Goal: Task Accomplishment & Management: Use online tool/utility

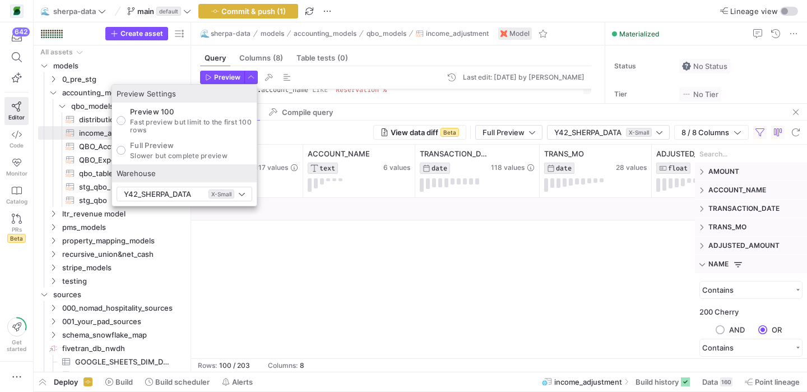
click at [186, 149] on p "Full Preview" at bounding box center [179, 145] width 98 height 9
click at [126, 149] on input "Full Preview Slower but complete preview" at bounding box center [121, 150] width 9 height 9
radio input "true"
click at [218, 75] on div at bounding box center [403, 196] width 807 height 392
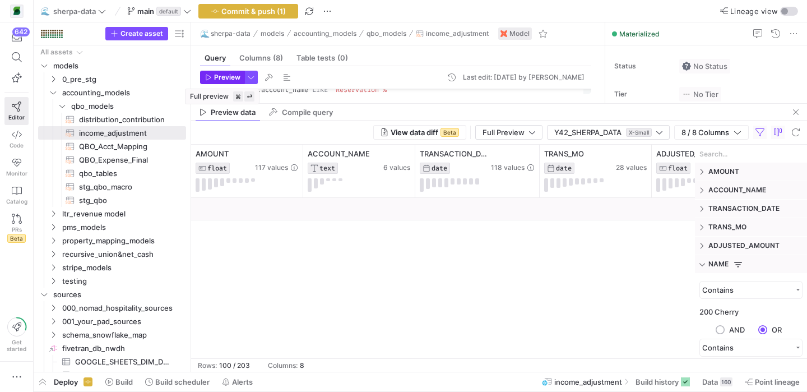
click at [220, 75] on span "Preview" at bounding box center [227, 77] width 26 height 8
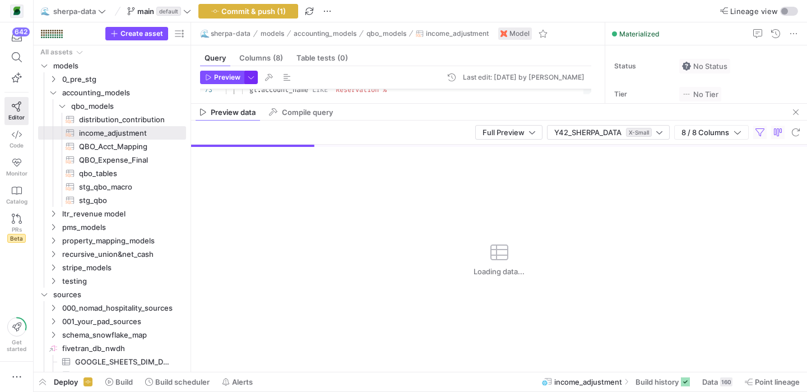
click at [252, 72] on span "button" at bounding box center [251, 77] width 12 height 12
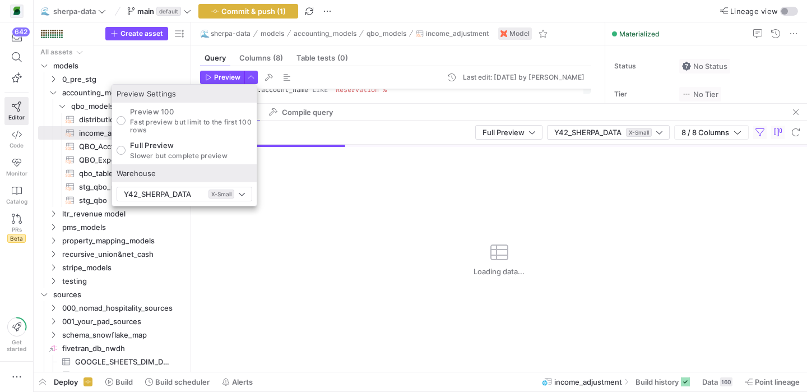
click at [400, 225] on div at bounding box center [403, 196] width 807 height 392
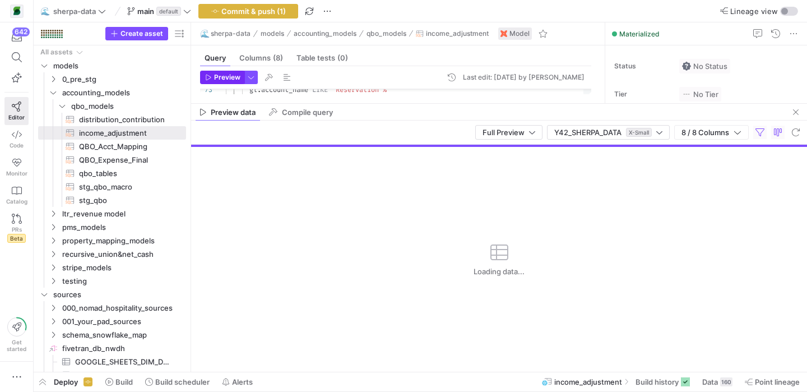
click at [232, 73] on span "Preview" at bounding box center [227, 77] width 26 height 8
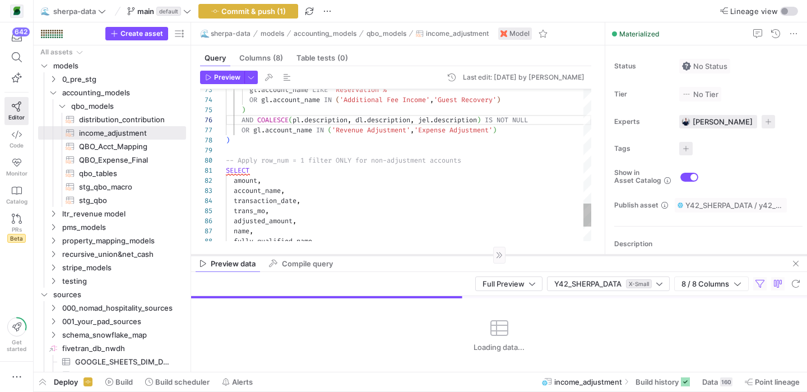
drag, startPoint x: 361, startPoint y: 102, endPoint x: 345, endPoint y: 253, distance: 152.2
click at [345, 255] on div at bounding box center [499, 255] width 616 height 1
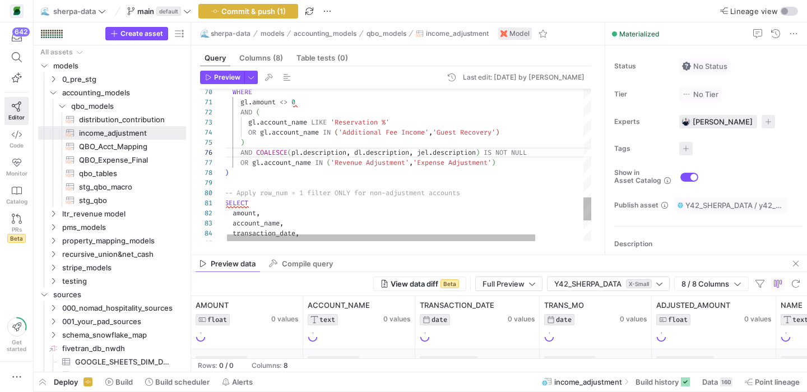
scroll to position [50, 194]
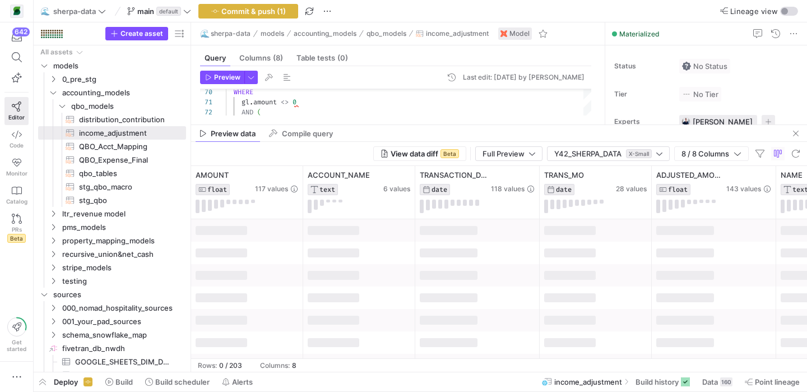
drag, startPoint x: 428, startPoint y: 253, endPoint x: 419, endPoint y: 123, distance: 130.4
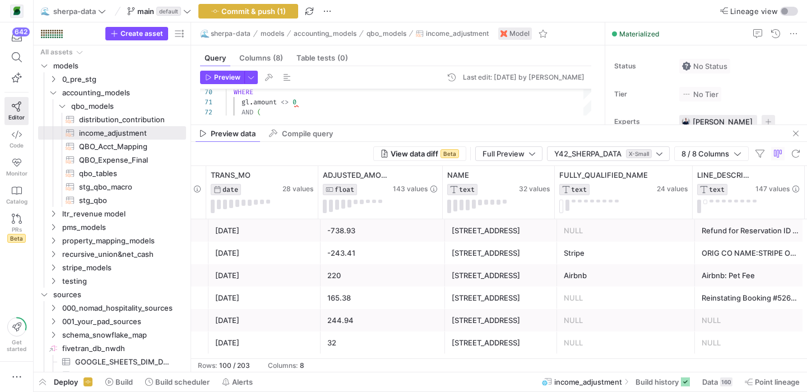
scroll to position [0, 336]
click at [758, 154] on span "button" at bounding box center [760, 153] width 13 height 13
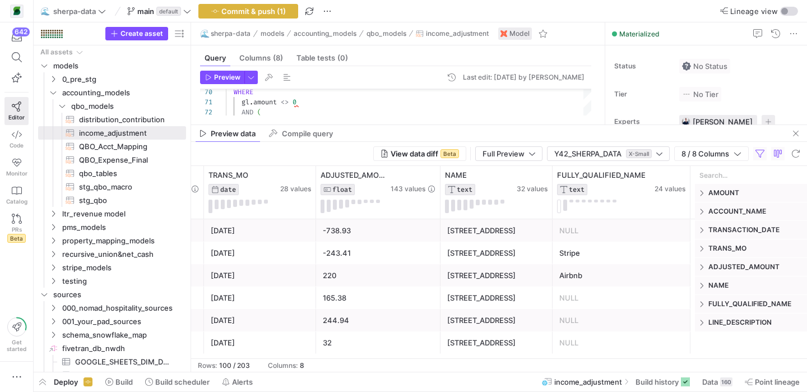
click at [722, 283] on span "NAME" at bounding box center [756, 285] width 94 height 9
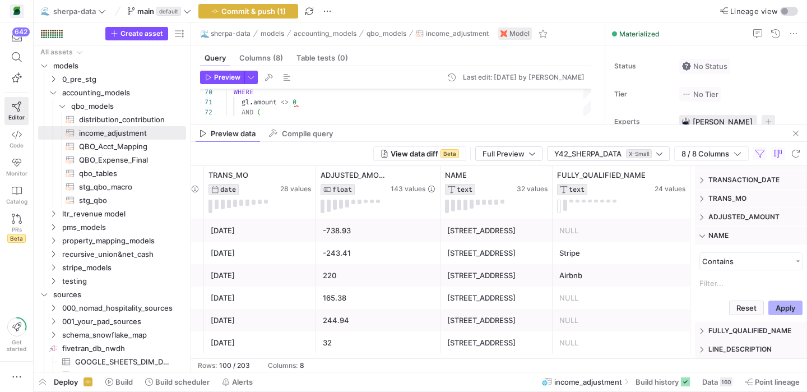
click at [722, 283] on input "Filter Value" at bounding box center [751, 283] width 103 height 17
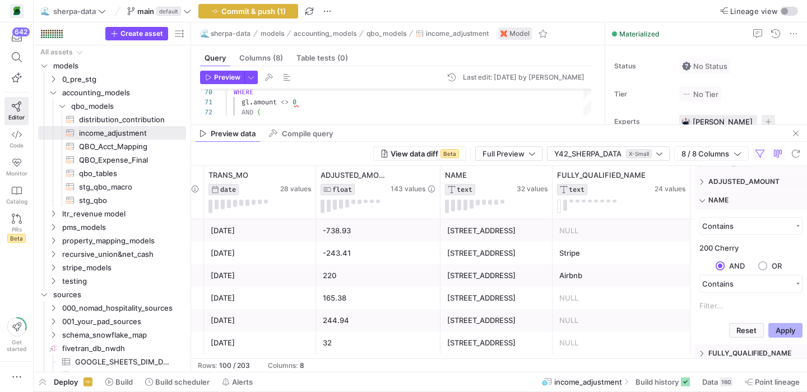
scroll to position [104, 0]
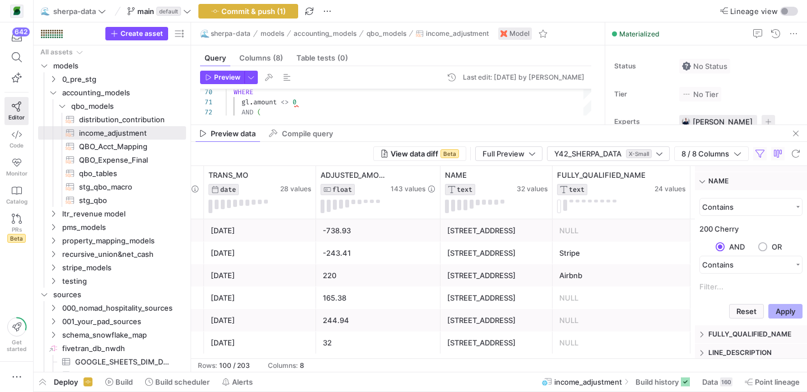
type input "200 Cherry"
click at [760, 244] on input "radio" at bounding box center [763, 250] width 9 height 17
radio input "true"
click at [730, 287] on input "Filter Value" at bounding box center [751, 286] width 103 height 17
type input "420 3rd Ave"
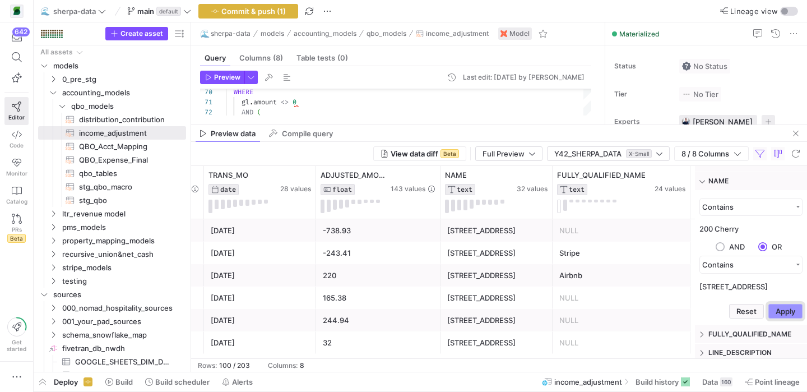
click at [779, 312] on button "Apply" at bounding box center [786, 311] width 34 height 15
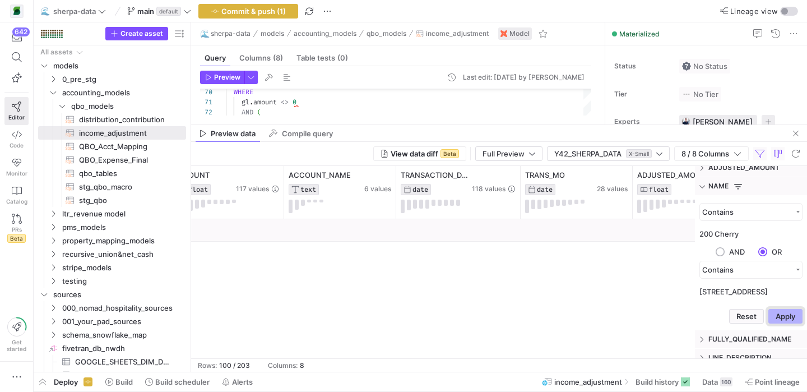
scroll to position [0, 20]
drag, startPoint x: 752, startPoint y: 212, endPoint x: 685, endPoint y: 211, distance: 67.3
click at [685, 211] on div "ACCOUNT_NAME TEXT 6 values TRANSACTION_DATE DATE 118 values TRANS_MO DATE 28 va…" at bounding box center [499, 262] width 616 height 192
click at [788, 202] on div "Contains 200 Cherry AND OR Contains 420 3rd Ave" at bounding box center [751, 253] width 112 height 102
drag, startPoint x: 752, startPoint y: 294, endPoint x: 640, endPoint y: 294, distance: 112.1
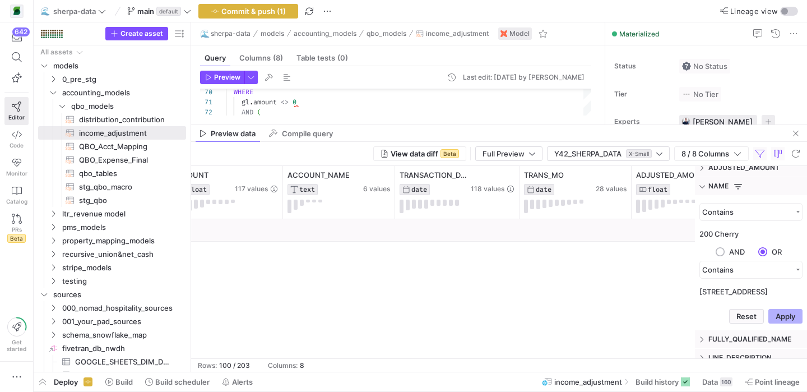
click at [640, 294] on div "ACCOUNT_NAME TEXT 6 values TRANSACTION_DATE DATE 118 values TRANS_MO DATE 28 va…" at bounding box center [499, 262] width 616 height 192
click at [738, 315] on button "Reset" at bounding box center [747, 316] width 35 height 15
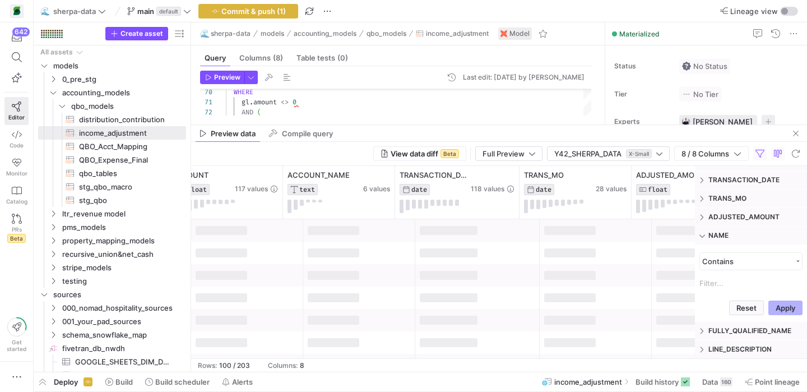
click at [703, 234] on span at bounding box center [703, 236] width 7 height 8
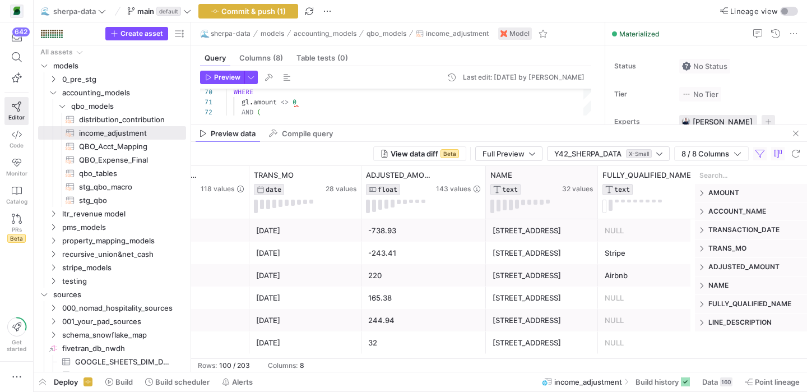
click at [574, 169] on div "NAME TEXT 32 values" at bounding box center [542, 192] width 112 height 53
click at [574, 174] on icon at bounding box center [575, 175] width 9 height 9
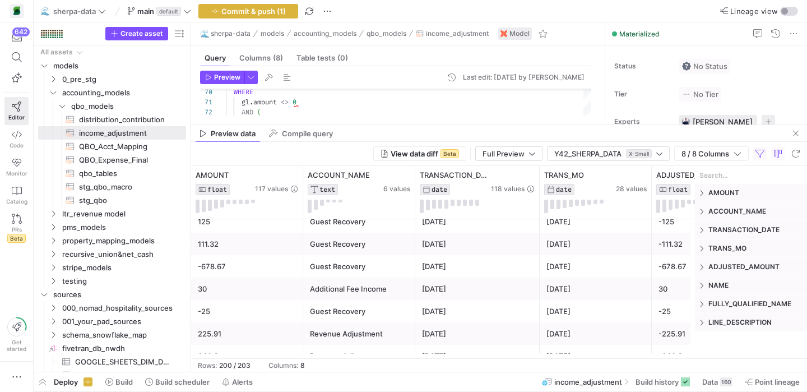
click at [725, 209] on span "ACCOUNT_NAME" at bounding box center [756, 211] width 94 height 9
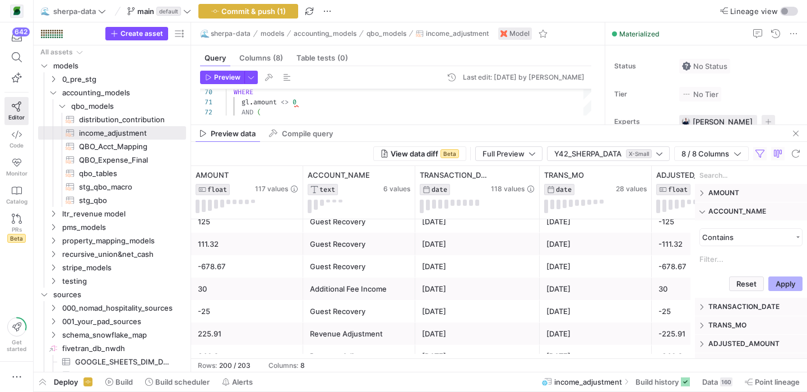
click at [735, 261] on input "Filter Value" at bounding box center [751, 259] width 103 height 17
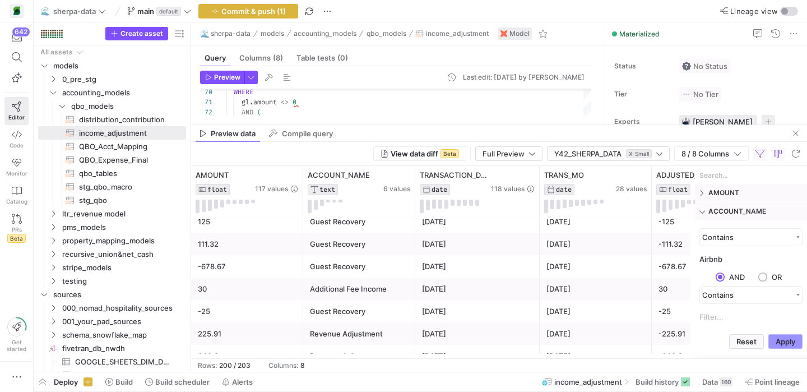
type input "Airbnb"
click at [781, 343] on button "Apply" at bounding box center [786, 341] width 34 height 15
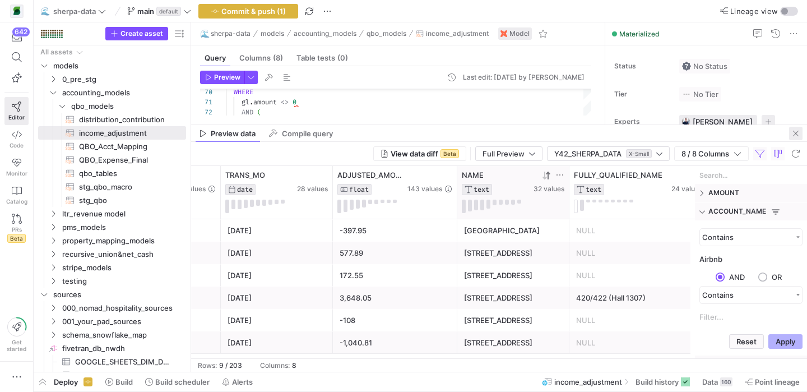
click at [797, 132] on span "button" at bounding box center [796, 133] width 13 height 13
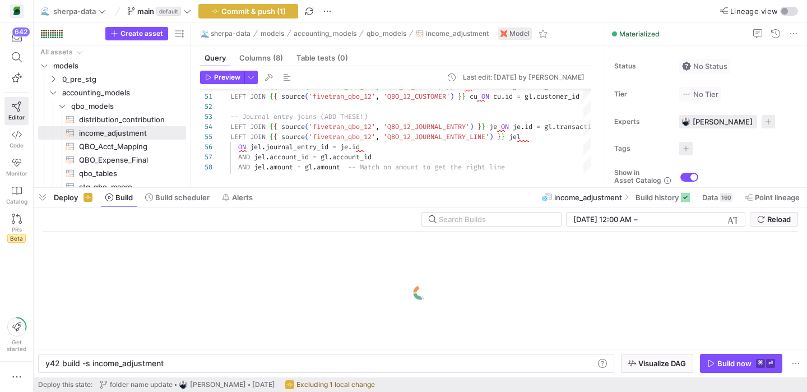
drag, startPoint x: 427, startPoint y: 373, endPoint x: 423, endPoint y: 155, distance: 218.2
click at [423, 186] on div at bounding box center [421, 188] width 774 height 4
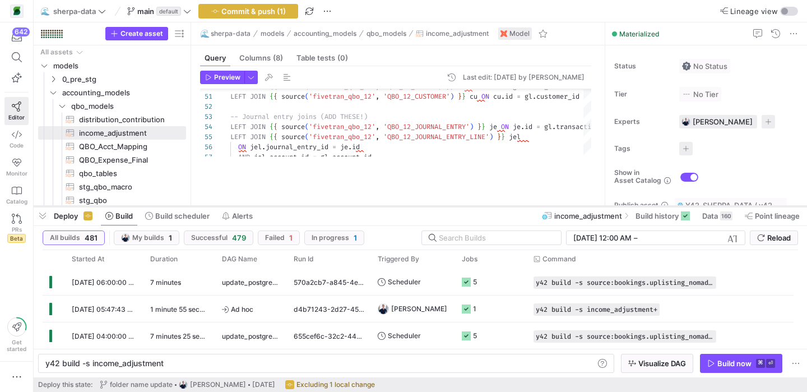
drag, startPoint x: 425, startPoint y: 155, endPoint x: 427, endPoint y: 221, distance: 66.2
click at [427, 209] on div at bounding box center [421, 206] width 774 height 4
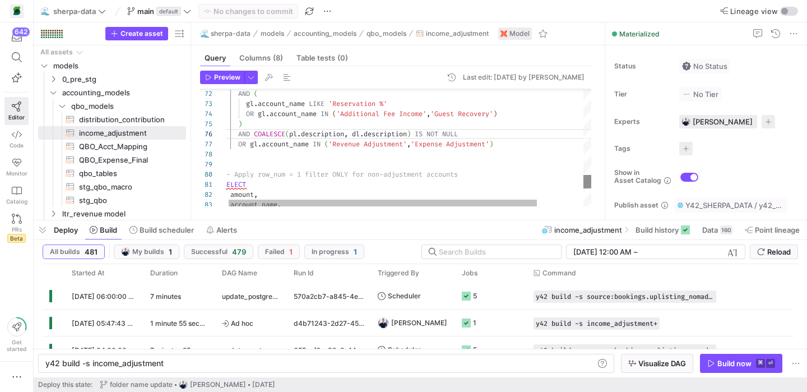
drag, startPoint x: 589, startPoint y: 217, endPoint x: 589, endPoint y: 186, distance: 30.8
click at [589, 185] on mat-tab-group "Query Columns (8) Table tests (0) Preview Last edit: Thursday, August 21, 2025 …" at bounding box center [395, 132] width 409 height 174
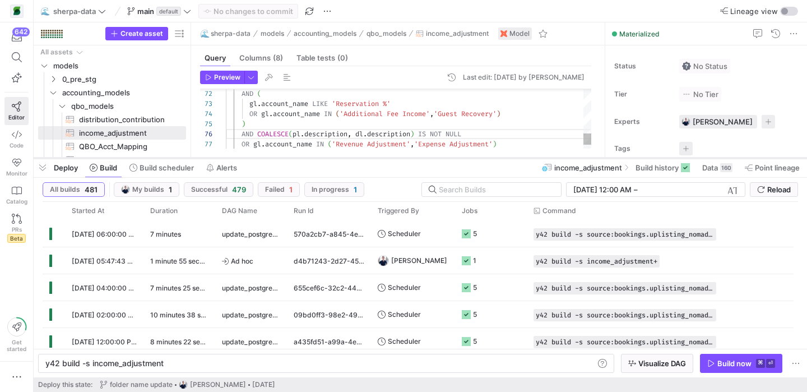
drag, startPoint x: 532, startPoint y: 219, endPoint x: 536, endPoint y: 158, distance: 61.3
click at [536, 158] on div at bounding box center [421, 158] width 774 height 4
click at [227, 82] on span "button" at bounding box center [222, 77] width 43 height 12
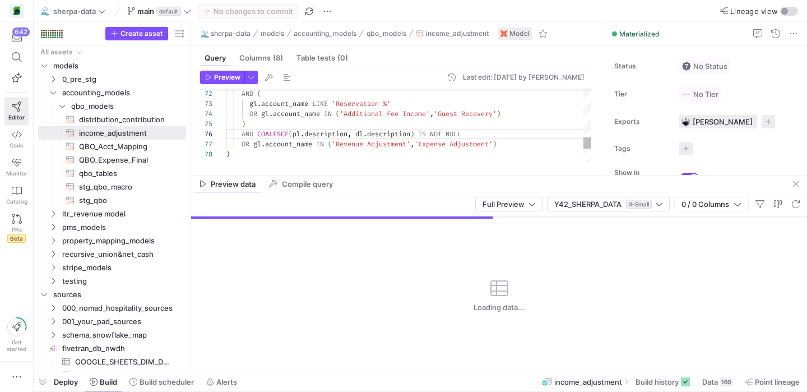
drag, startPoint x: 397, startPoint y: 159, endPoint x: 377, endPoint y: 379, distance: 221.2
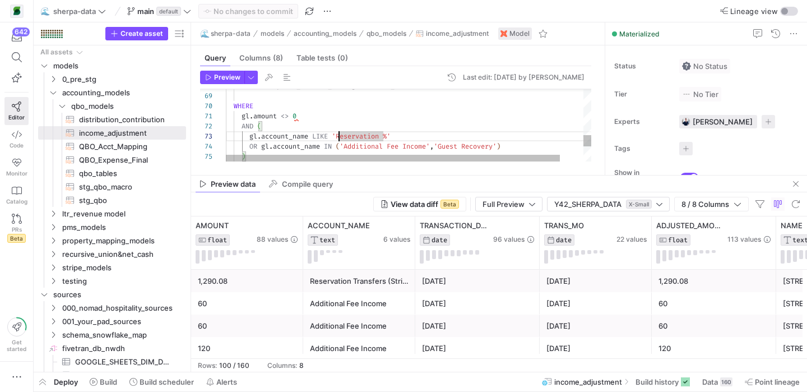
scroll to position [20, 117]
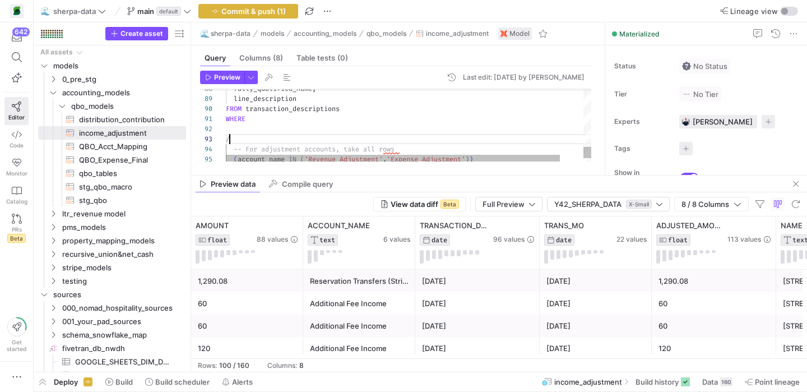
scroll to position [20, 8]
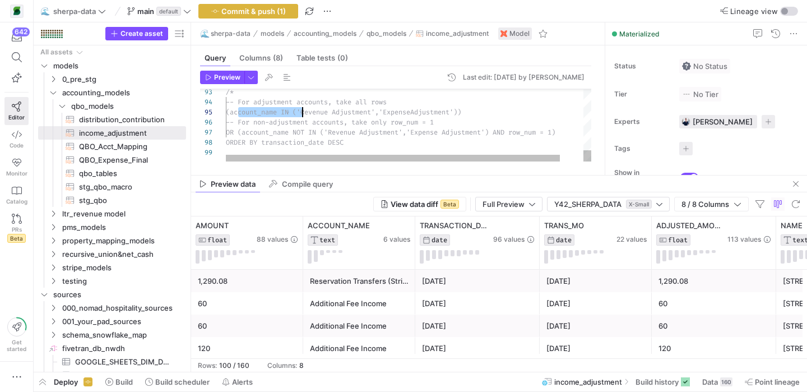
scroll to position [40, 61]
drag, startPoint x: 237, startPoint y: 113, endPoint x: 287, endPoint y: 114, distance: 49.9
click at [287, 114] on span "(account_name IN ('Revenue Adjustment','Expense" at bounding box center [318, 112] width 184 height 9
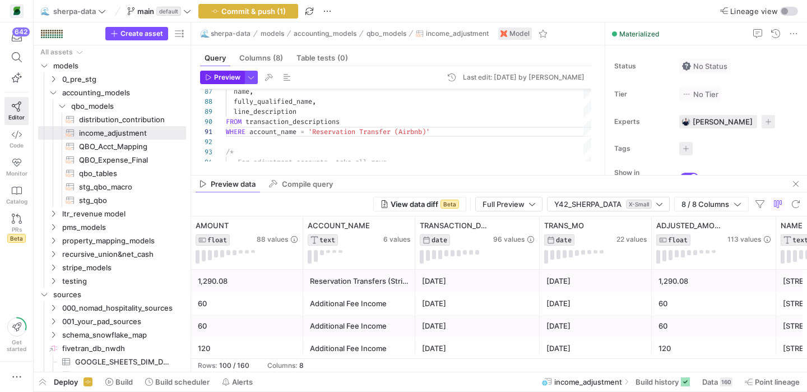
click at [229, 78] on span "Preview" at bounding box center [227, 77] width 26 height 8
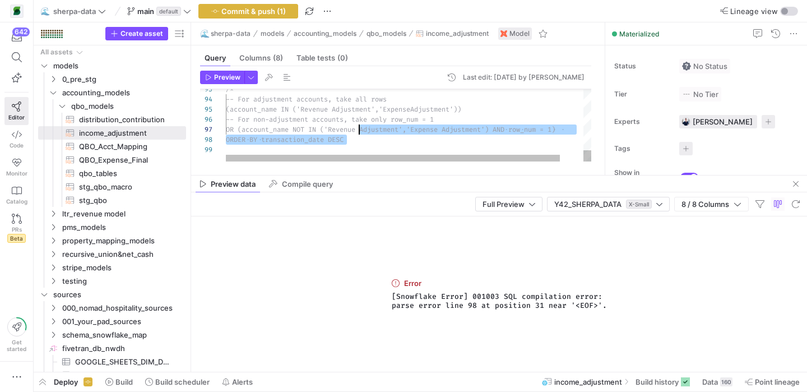
scroll to position [61, 133]
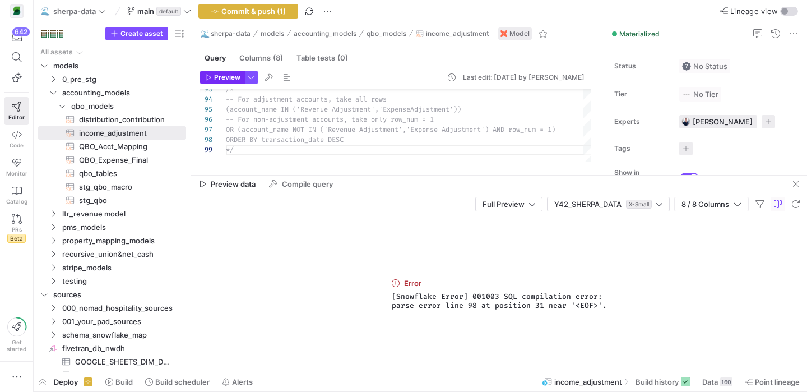
click at [226, 76] on span "Preview" at bounding box center [227, 77] width 26 height 8
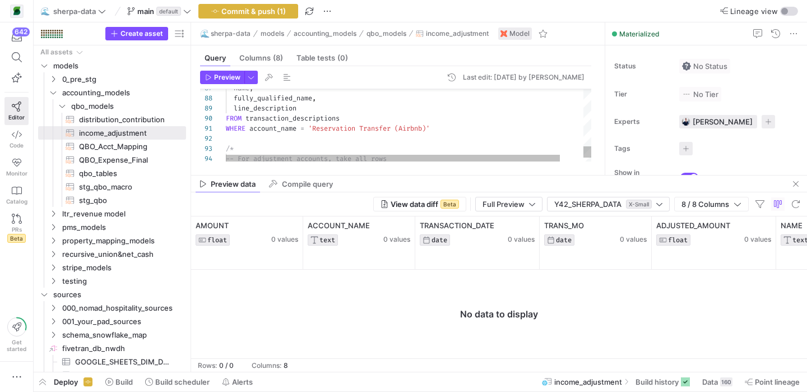
drag, startPoint x: 315, startPoint y: 127, endPoint x: 431, endPoint y: 131, distance: 116.1
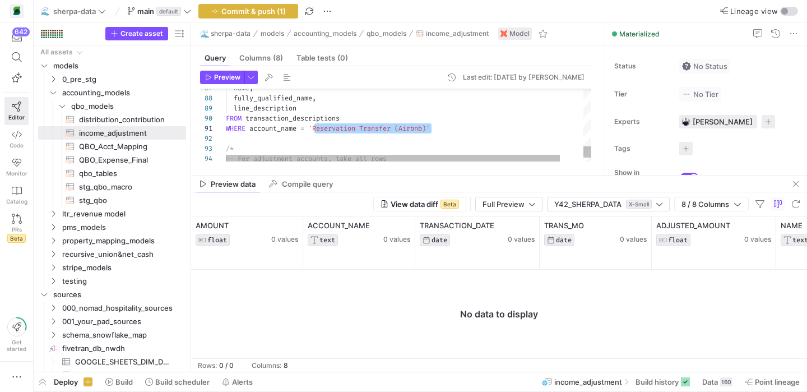
scroll to position [0, 210]
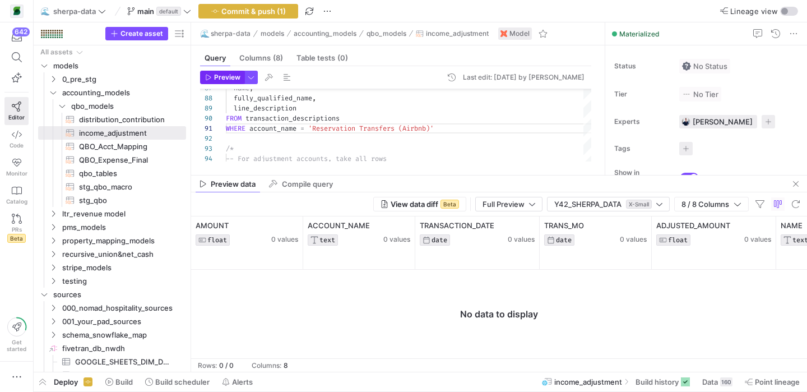
click at [224, 75] on span "Preview" at bounding box center [227, 77] width 26 height 8
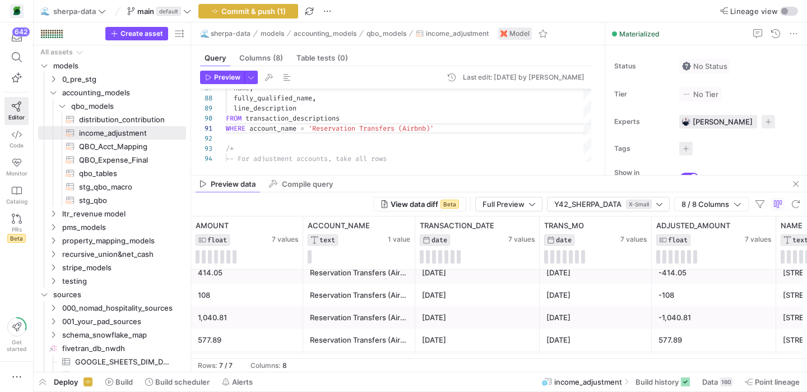
scroll to position [73, 0]
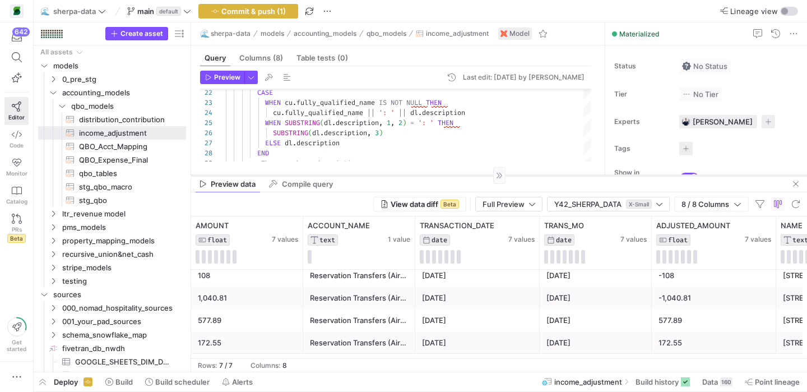
drag, startPoint x: 791, startPoint y: 185, endPoint x: 737, endPoint y: 174, distance: 54.4
click at [737, 174] on as-split "🌊 sherpa-data models accounting_models qbo_models income_adjustment Model Query…" at bounding box center [499, 196] width 616 height 349
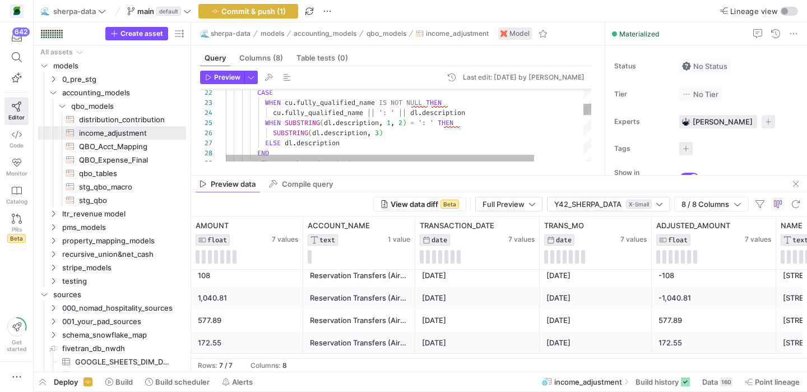
click at [472, 144] on div "-- Then purchase descriptions END ELSE dl . description SUBSTRING ( dl . descri…" at bounding box center [437, 374] width 423 height 1015
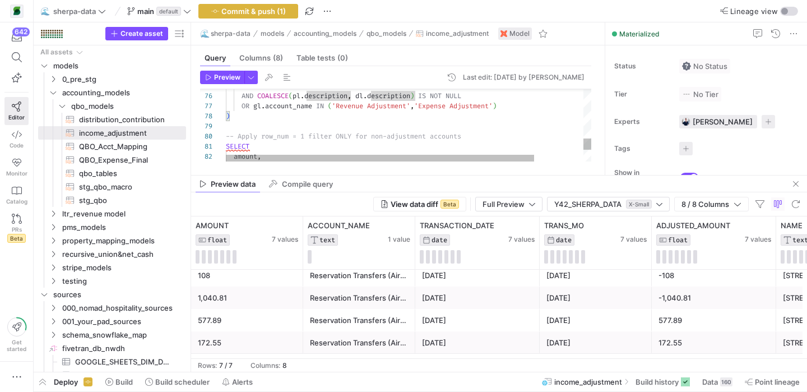
scroll to position [91, 0]
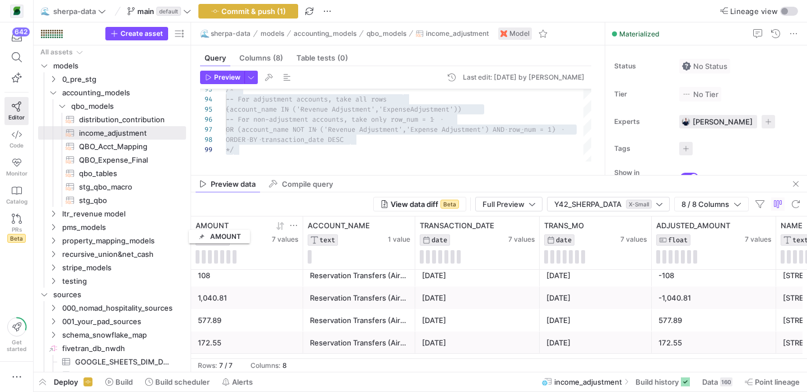
drag, startPoint x: 192, startPoint y: 221, endPoint x: 197, endPoint y: 229, distance: 8.6
click at [197, 229] on div "AMOUNT FLOAT 7 values" at bounding box center [247, 242] width 112 height 53
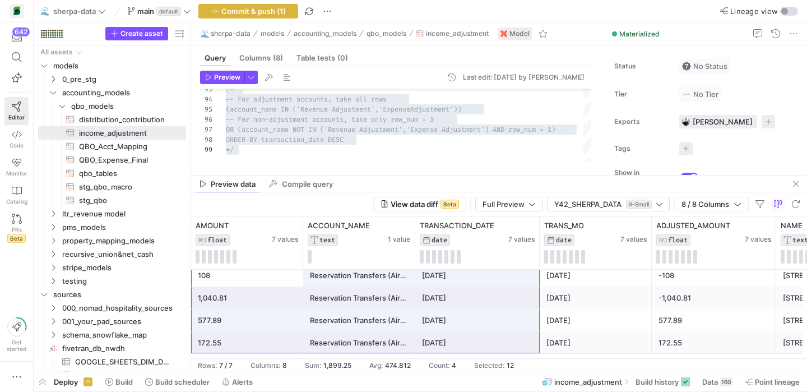
drag, startPoint x: 197, startPoint y: 274, endPoint x: 472, endPoint y: 387, distance: 297.7
click at [472, 387] on as-split "🌊 sherpa-data main default Commit & push (1) Lineage view Create asset Drag her…" at bounding box center [421, 196] width 774 height 392
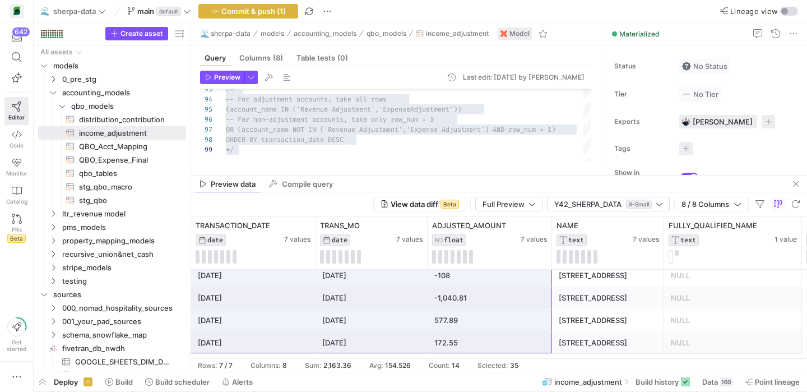
scroll to position [0, 269]
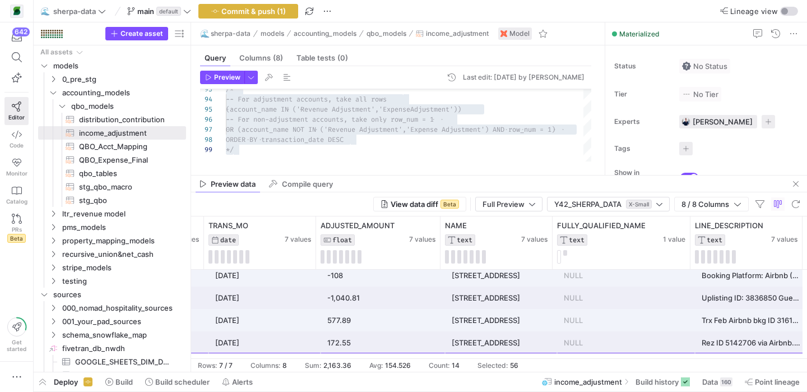
drag, startPoint x: 225, startPoint y: 276, endPoint x: 781, endPoint y: 342, distance: 559.6
click at [781, 342] on div "331.24 Reservation Transfers (Airbnb) 2024-08-29 2024-08-01 331.24 136 7th Ave …" at bounding box center [334, 275] width 948 height 157
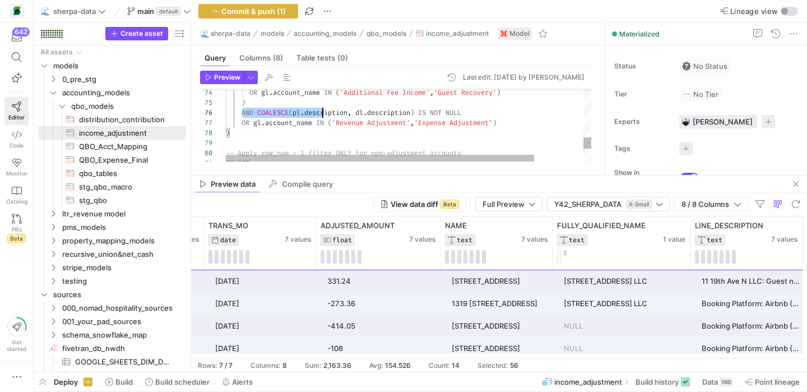
scroll to position [50, 242]
drag, startPoint x: 241, startPoint y: 114, endPoint x: 487, endPoint y: 113, distance: 245.6
click at [487, 113] on div "AND COALESCE ( pl . description , dl . description ) IS NOT NULL" at bounding box center [437, 113] width 423 height 10
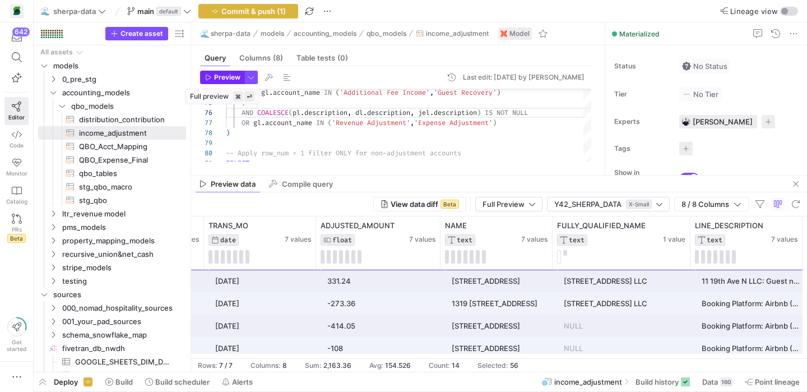
click at [228, 75] on span "Preview" at bounding box center [227, 77] width 26 height 8
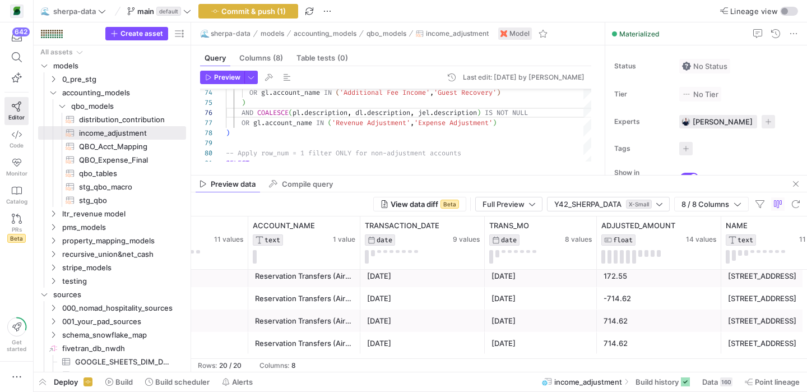
scroll to position [0, 85]
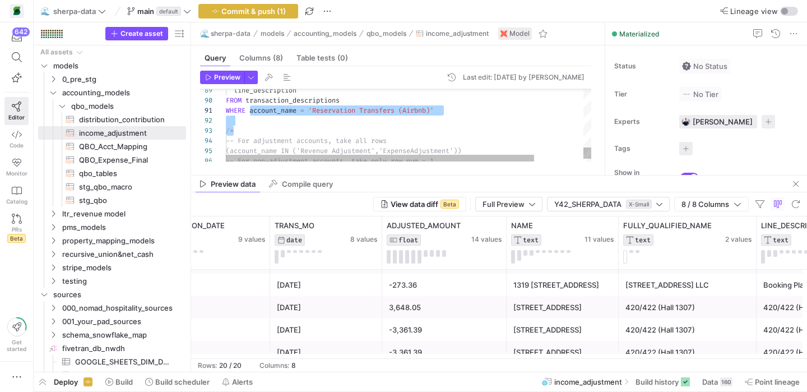
drag, startPoint x: 262, startPoint y: 131, endPoint x: 250, endPoint y: 112, distance: 22.9
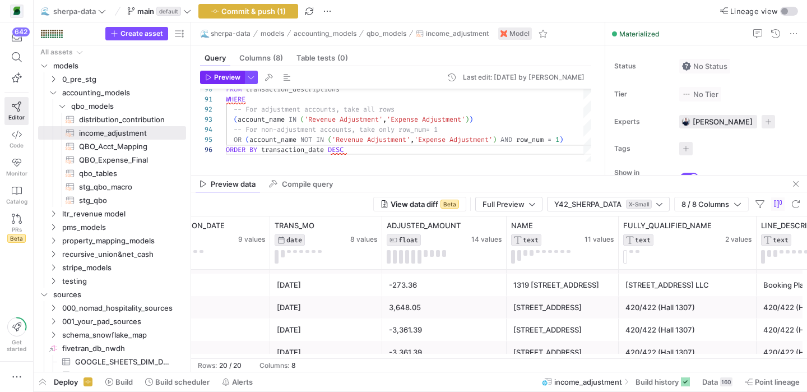
click at [225, 82] on span "button" at bounding box center [222, 77] width 43 height 12
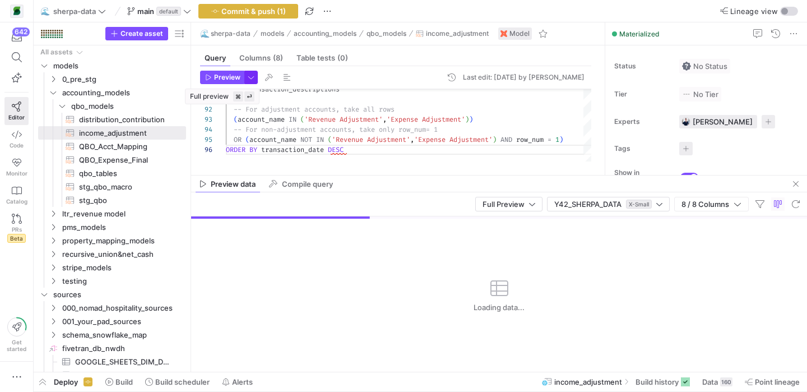
click at [250, 77] on span "button" at bounding box center [251, 77] width 12 height 12
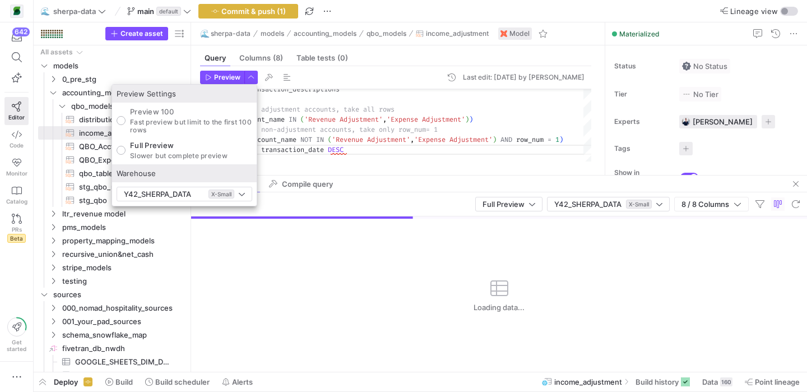
click at [371, 131] on div at bounding box center [403, 196] width 807 height 392
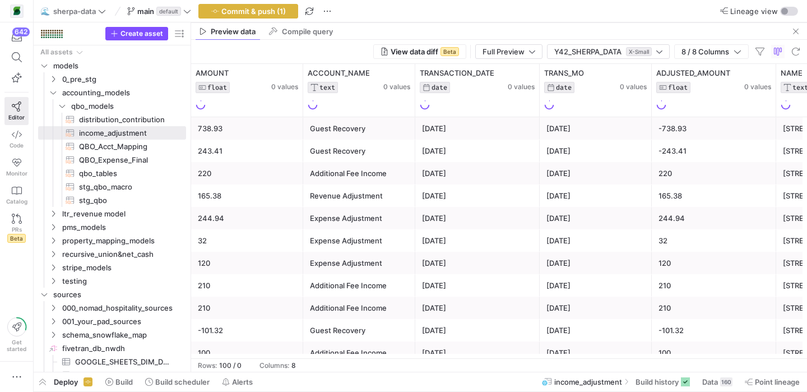
drag, startPoint x: 405, startPoint y: 174, endPoint x: 392, endPoint y: 8, distance: 165.9
click at [392, 8] on y42-editor-shell "🌊 sherpa-data main default Commit & push (1) Lineage view Create asset Drag her…" at bounding box center [421, 186] width 774 height 372
click at [392, 72] on icon at bounding box center [392, 73] width 9 height 9
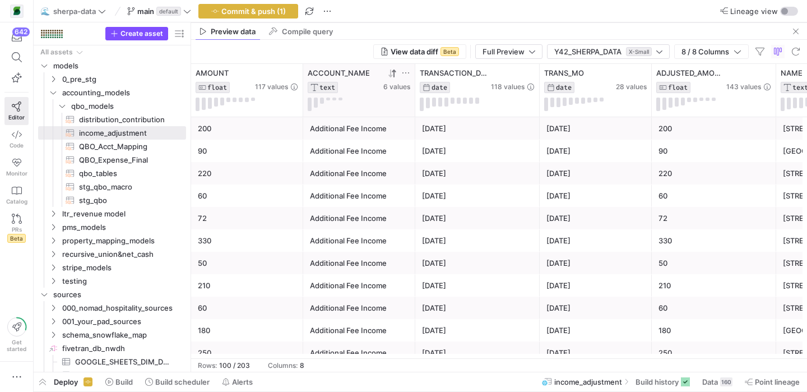
click at [392, 72] on icon at bounding box center [392, 73] width 9 height 9
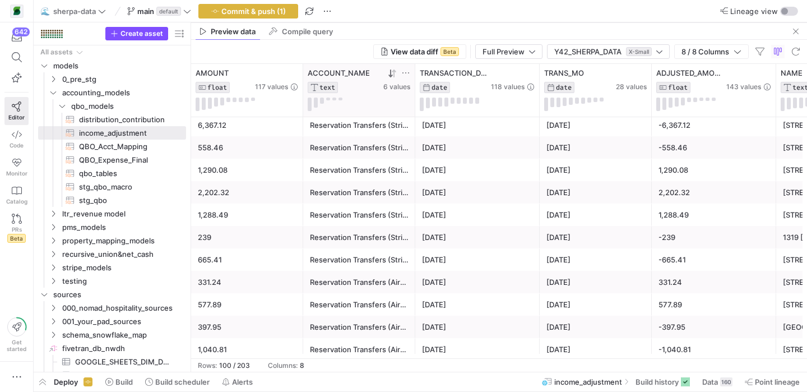
scroll to position [1416, 0]
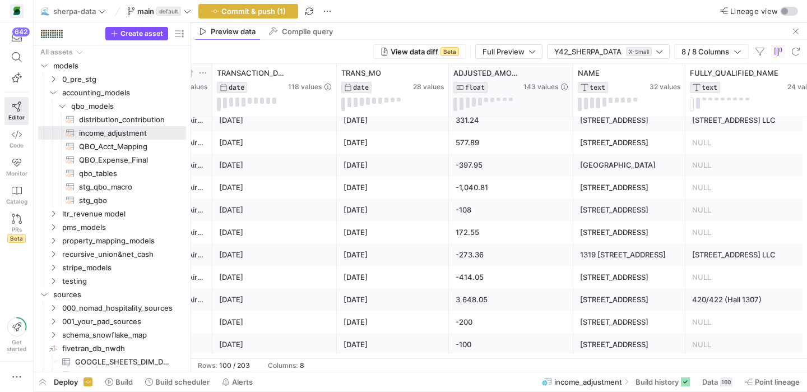
drag, startPoint x: 477, startPoint y: 36, endPoint x: 477, endPoint y: 113, distance: 77.4
click at [477, 113] on mat-tab-group "Preview data Compile query View data diff Beta Full Preview Y42_SHERPA_DATA X-S…" at bounding box center [499, 197] width 616 height 349
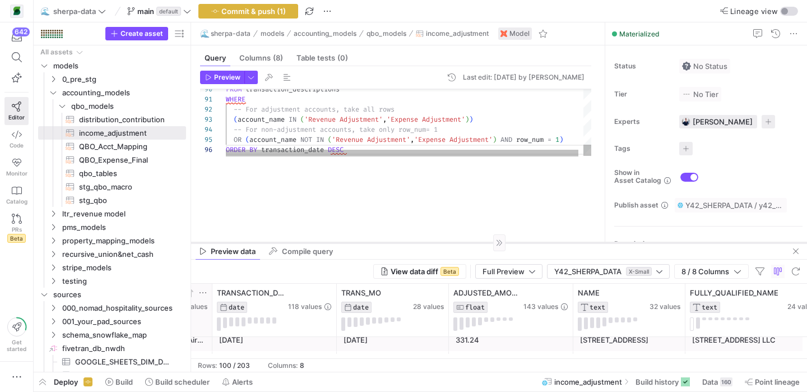
drag, startPoint x: 430, startPoint y: 22, endPoint x: 432, endPoint y: 244, distance: 222.6
click at [432, 243] on div at bounding box center [499, 242] width 616 height 1
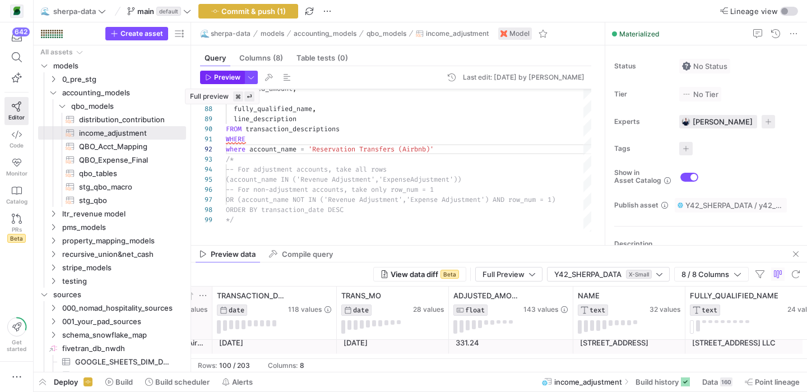
click at [232, 77] on span "Preview" at bounding box center [227, 77] width 26 height 8
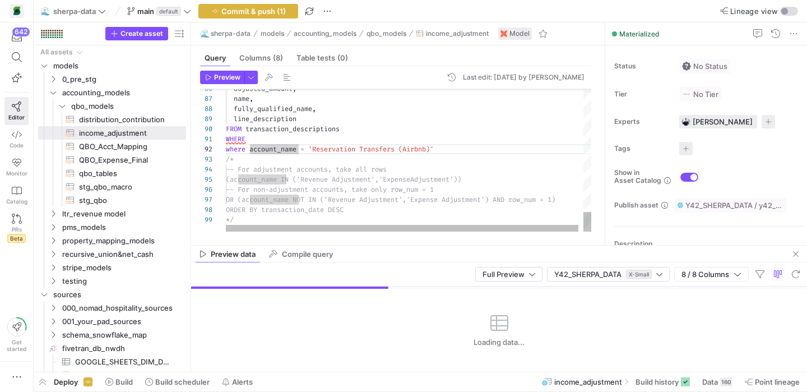
scroll to position [10, 0]
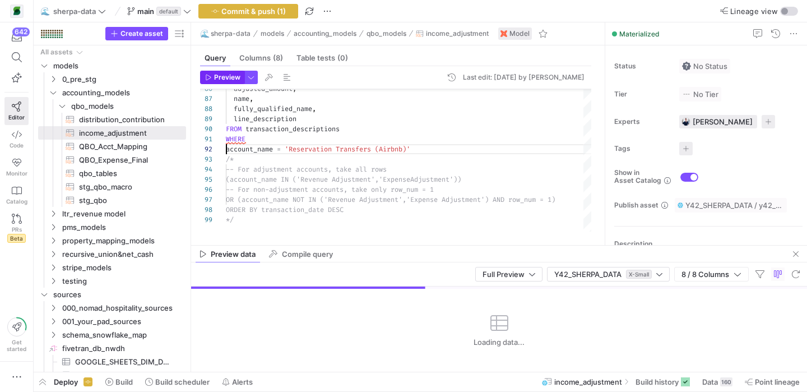
click at [225, 75] on span "Preview" at bounding box center [227, 77] width 26 height 8
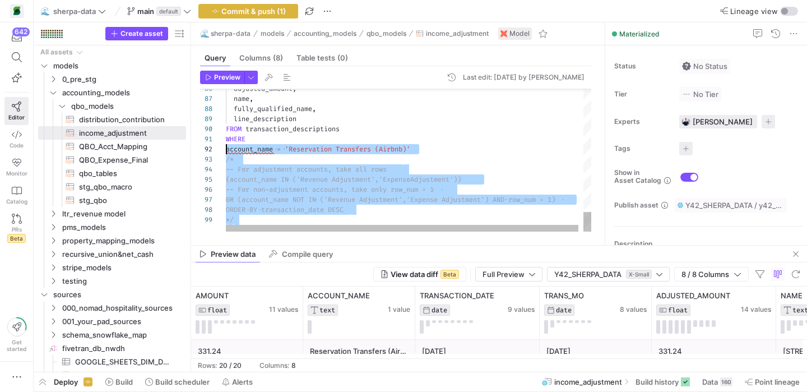
scroll to position [0, 0]
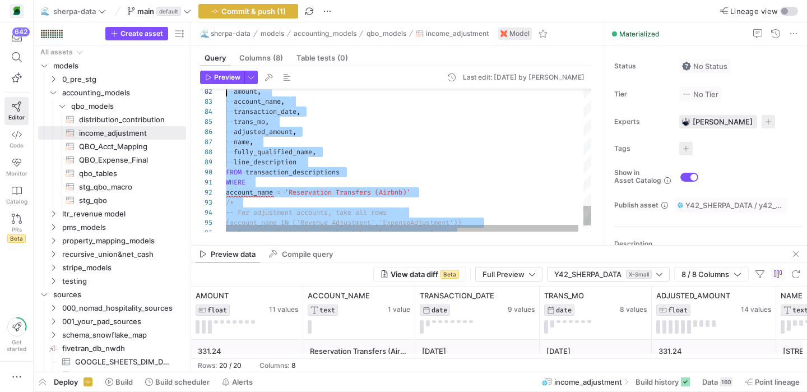
type textarea "gl.amount <> 0 AND ( gl.account_name LIKE 'Reservation %' OR gl.account_name IN…"
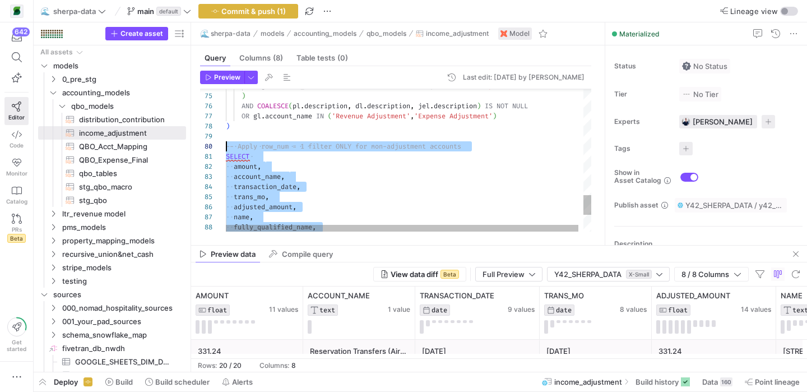
scroll to position [91, 0]
drag, startPoint x: 284, startPoint y: 218, endPoint x: 218, endPoint y: 149, distance: 95.2
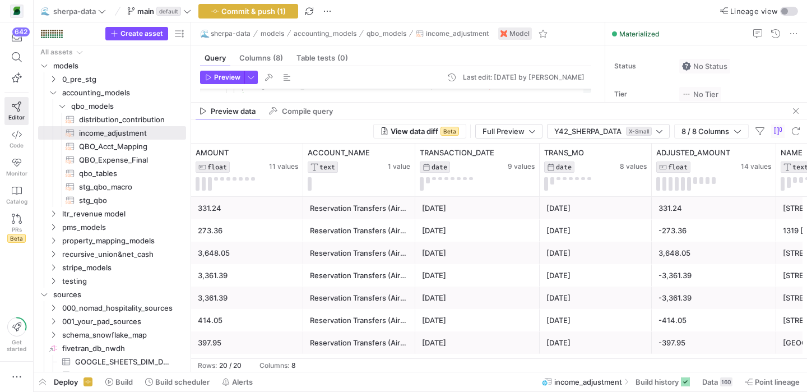
drag, startPoint x: 381, startPoint y: 246, endPoint x: 386, endPoint y: 103, distance: 143.1
click at [386, 103] on as-split "🌊 sherpa-data models accounting_models qbo_models income_adjustment Model Query…" at bounding box center [499, 196] width 616 height 349
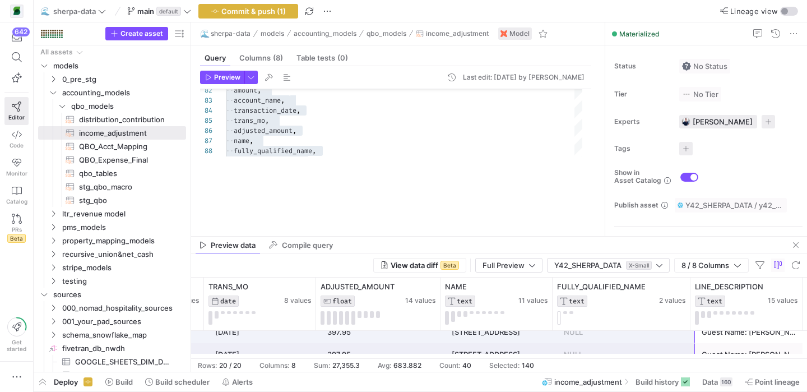
click at [477, 249] on as-split "🌊 sherpa-data models accounting_models qbo_models income_adjustment Model Query…" at bounding box center [499, 196] width 616 height 349
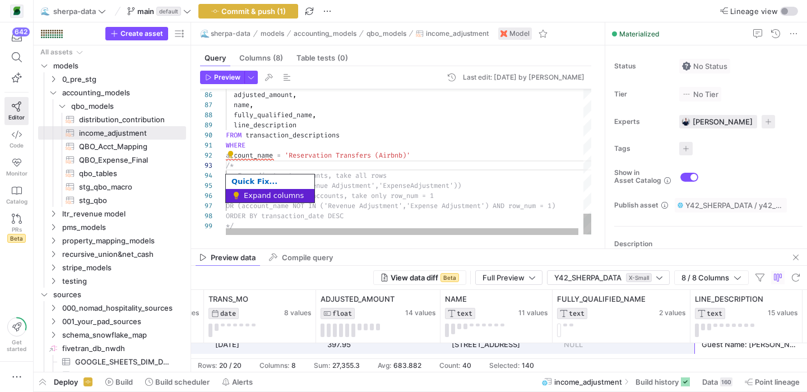
click at [225, 155] on div "85 86 87 88 89 90 91 92 93 94 95 96 97 98 99 trans_mo , adjusted_amount , name …" at bounding box center [395, 162] width 391 height 146
click at [262, 157] on div "85 86 87 88 89 90 91 92 93 94 95 96 97 98 99 trans_mo , adjusted_amount , name …" at bounding box center [395, 162] width 391 height 146
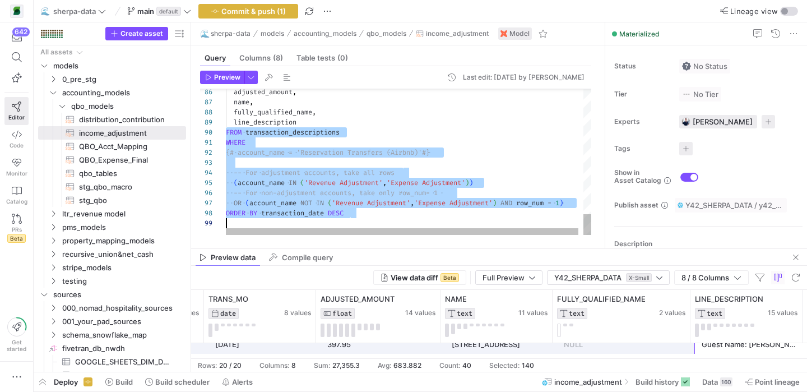
scroll to position [91, 0]
drag, startPoint x: 227, startPoint y: 132, endPoint x: 394, endPoint y: 218, distance: 187.8
drag, startPoint x: 360, startPoint y: 213, endPoint x: 224, endPoint y: 154, distance: 147.9
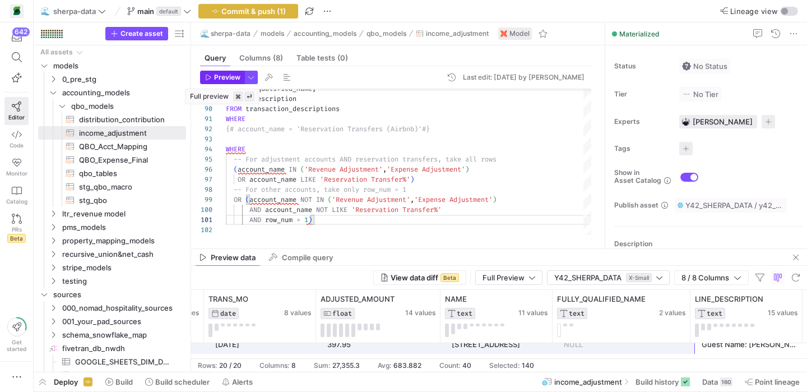
click at [233, 77] on span "Preview" at bounding box center [227, 77] width 26 height 8
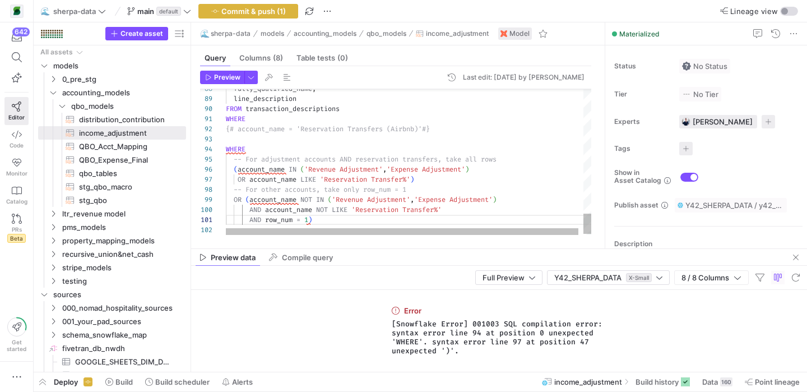
scroll to position [30, 20]
type textarea "WHERE {# account_name = 'Reservation Transfers (Airbnb)' #} -- For adjustment a…"
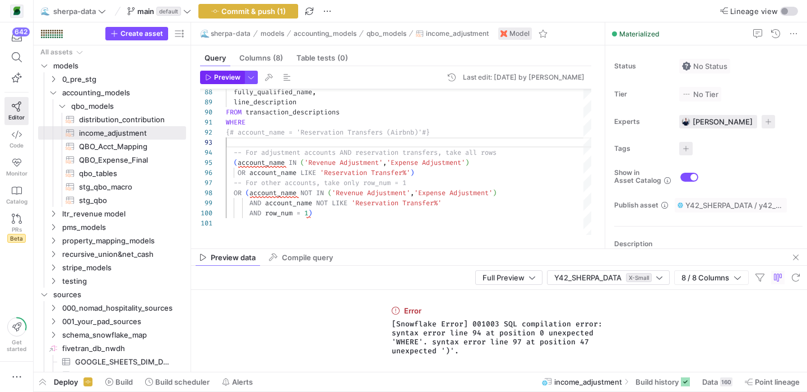
click at [233, 82] on span "button" at bounding box center [222, 77] width 43 height 12
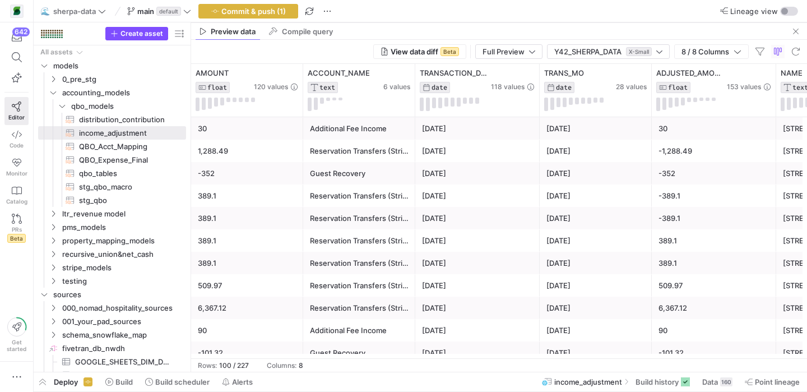
drag, startPoint x: 469, startPoint y: 247, endPoint x: 418, endPoint y: 19, distance: 234.5
click at [418, 19] on y42-editor-shell "🌊 sherpa-data main default Commit & push (1) Lineage view Create asset Drag her…" at bounding box center [421, 186] width 774 height 372
click at [758, 52] on span "button" at bounding box center [760, 51] width 13 height 13
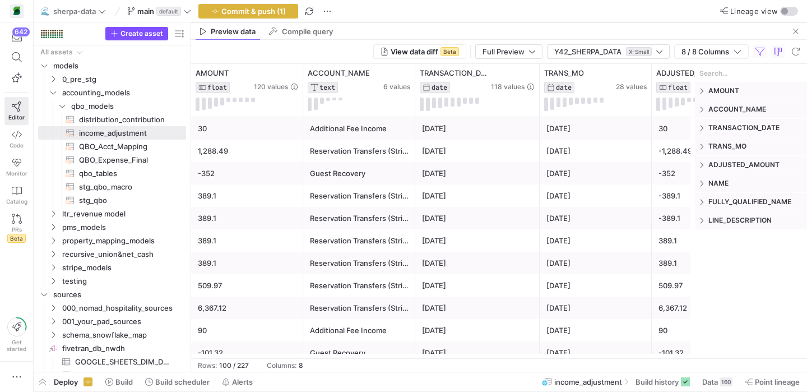
click at [741, 108] on span "ACCOUNT_NAME" at bounding box center [756, 109] width 94 height 9
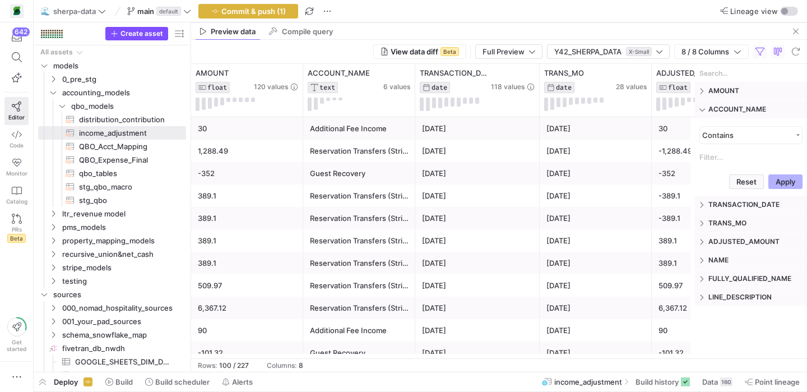
click at [723, 156] on input "Filter Value" at bounding box center [751, 157] width 103 height 17
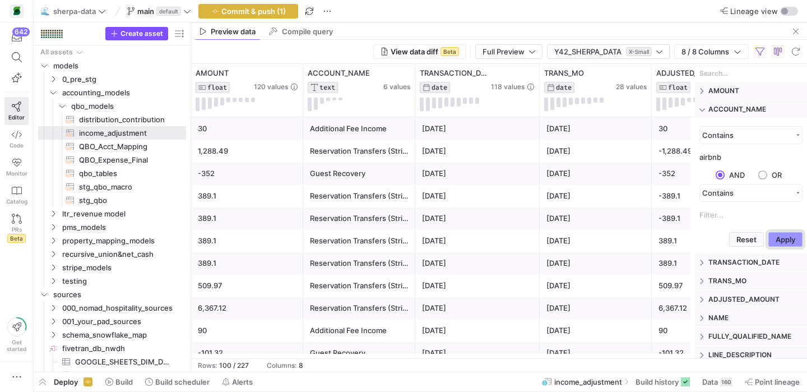
click at [782, 243] on button "Apply" at bounding box center [786, 239] width 34 height 15
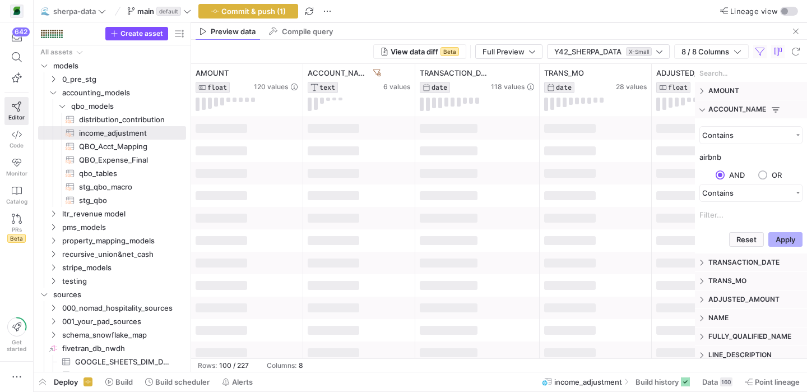
click at [704, 158] on input "airbnb" at bounding box center [751, 157] width 103 height 17
type input "Airbnb"
click at [779, 243] on button "Apply" at bounding box center [786, 239] width 34 height 15
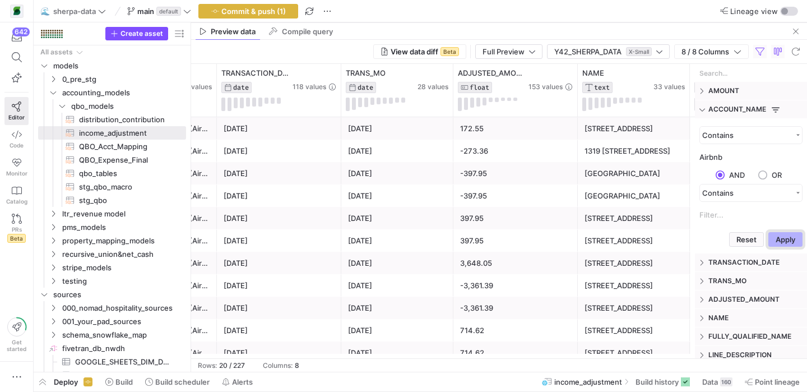
scroll to position [0, 289]
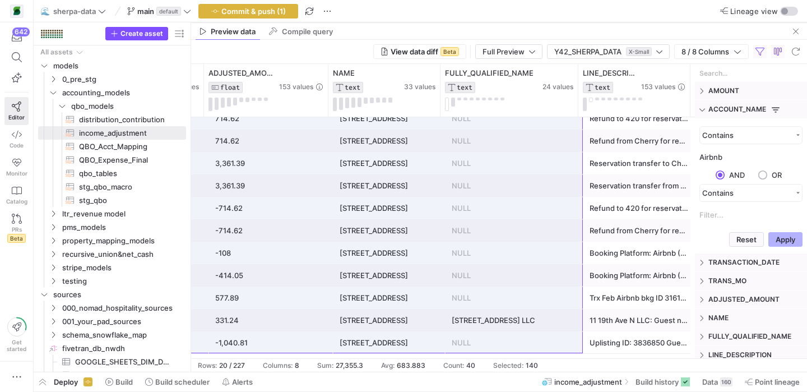
drag, startPoint x: 242, startPoint y: 134, endPoint x: 524, endPoint y: 343, distance: 350.4
click at [524, 343] on div "[DATE] [DATE] 172.55 [STREET_ADDRESS] via Airbnb. This was a Jan reservation. T…" at bounding box center [222, 129] width 948 height 449
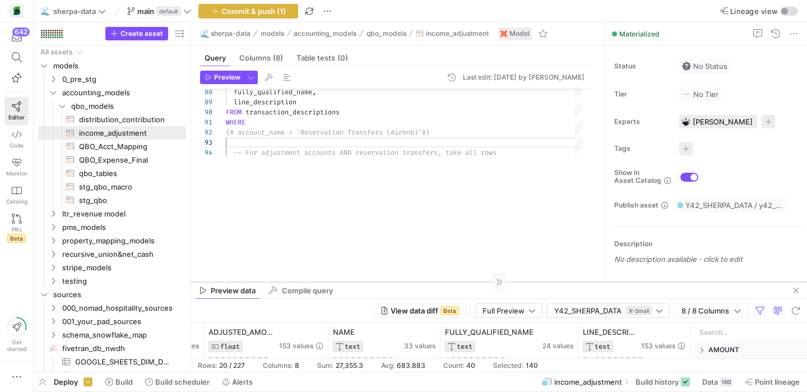
drag, startPoint x: 429, startPoint y: 22, endPoint x: 461, endPoint y: 287, distance: 266.0
click at [461, 282] on div at bounding box center [499, 281] width 616 height 1
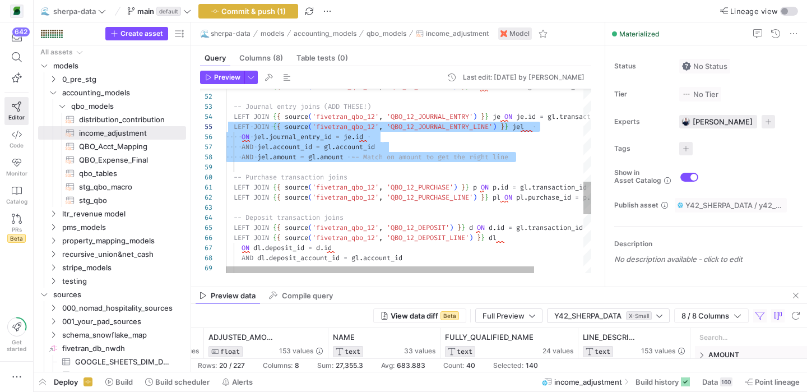
scroll to position [40, 0]
drag, startPoint x: 538, startPoint y: 159, endPoint x: 223, endPoint y: 128, distance: 316.0
click at [223, 128] on div "68 69 67 65 66 64 63 61 62 60 58 59 57 55 56 54 53 52 51 AND dl . deposit_accou…" at bounding box center [395, 181] width 391 height 184
click at [227, 127] on div "AND dl . deposit_account_id = gl . account_id ON dl . deposit_id = d . id LEFT …" at bounding box center [437, 85] width 423 height 1035
type textarea "LEFT JOIN {{ source('fivetran_qbo_12', 'QBO_12_CUSTOMER') }} cu ON [DOMAIN_NAME…"
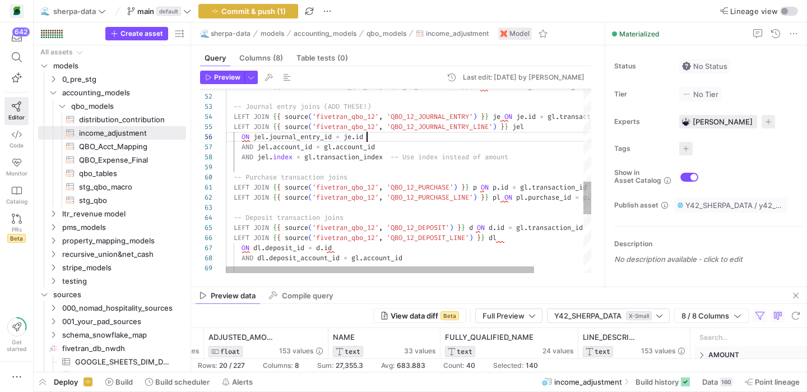
scroll to position [50, 141]
click at [385, 140] on div "AND dl . deposit_account_id = gl . account_id ON dl . deposit_id = d . id LEFT …" at bounding box center [437, 85] width 423 height 1035
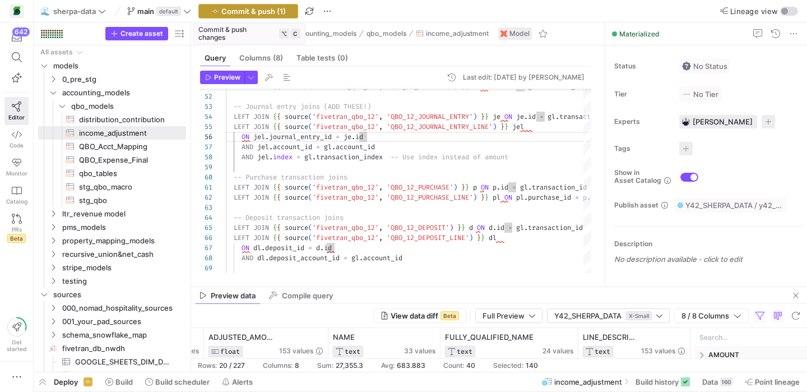
click at [239, 8] on span "Commit & push (1)" at bounding box center [253, 11] width 64 height 9
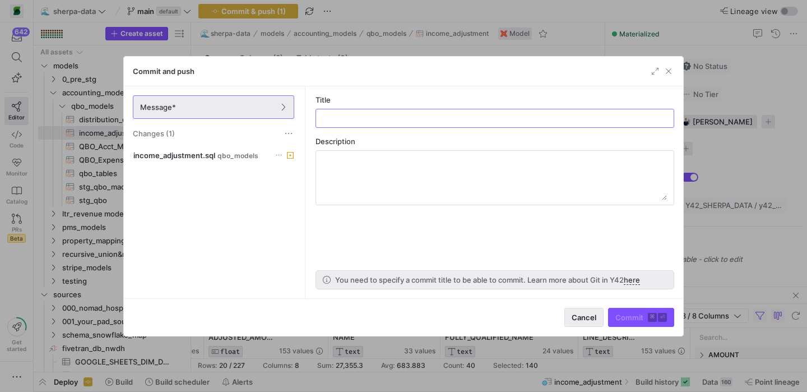
click at [576, 319] on span "Cancel" at bounding box center [584, 317] width 25 height 9
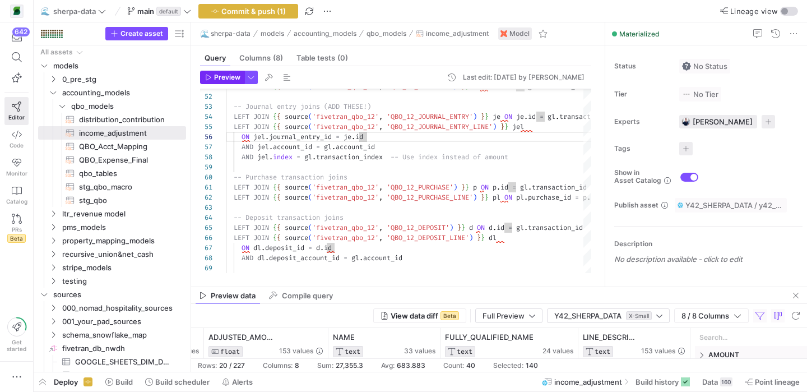
click at [238, 80] on span "Preview" at bounding box center [227, 77] width 26 height 8
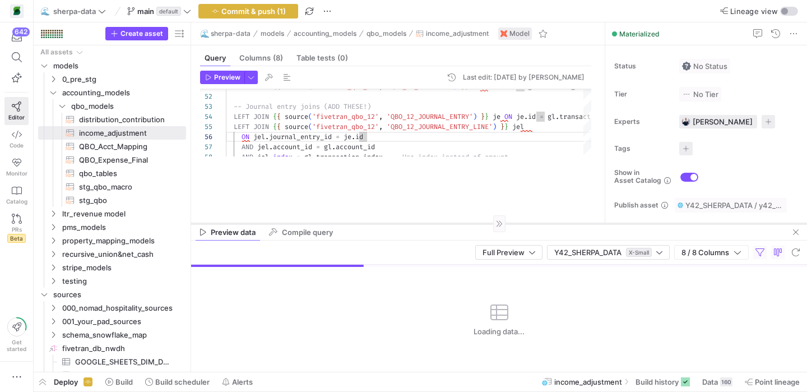
drag, startPoint x: 428, startPoint y: 287, endPoint x: 402, endPoint y: 256, distance: 40.2
click at [402, 224] on div at bounding box center [499, 223] width 616 height 1
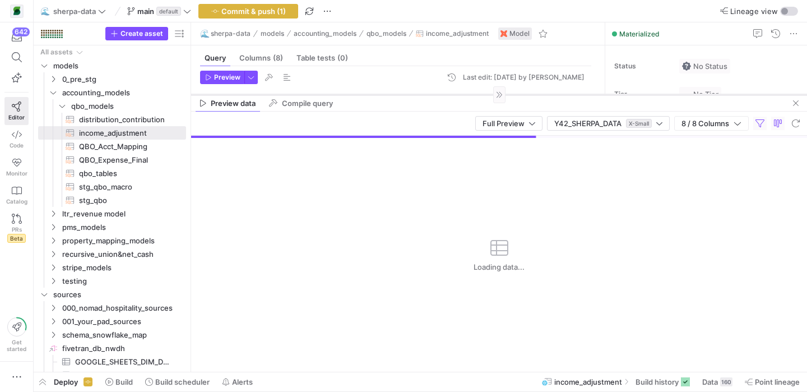
drag, startPoint x: 373, startPoint y: 255, endPoint x: 379, endPoint y: 94, distance: 161.6
click at [379, 94] on div at bounding box center [499, 94] width 616 height 1
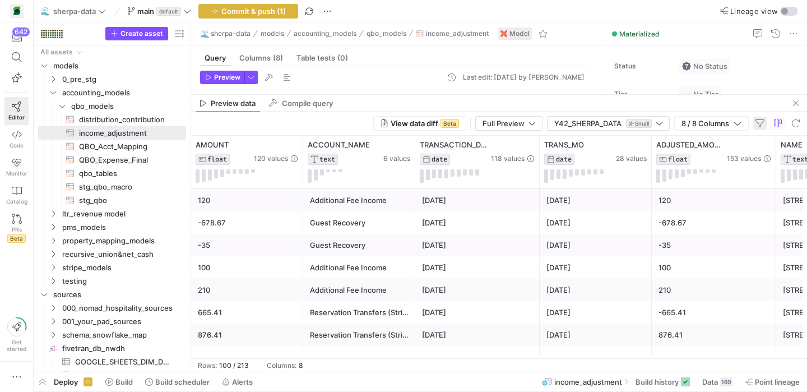
click at [759, 123] on span "button" at bounding box center [760, 123] width 13 height 13
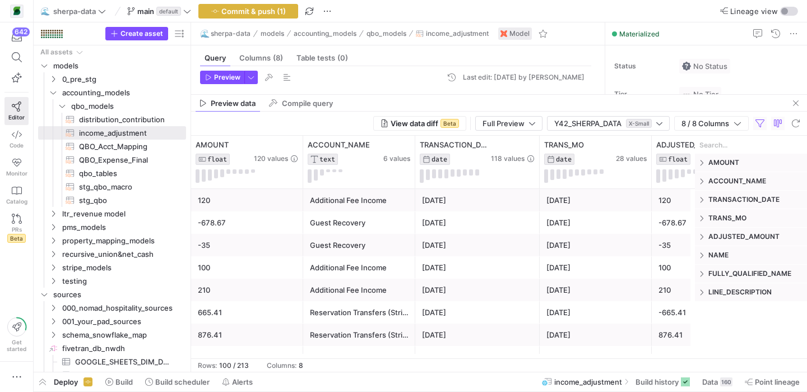
click at [741, 182] on span "ACCOUNT_NAME" at bounding box center [756, 181] width 94 height 9
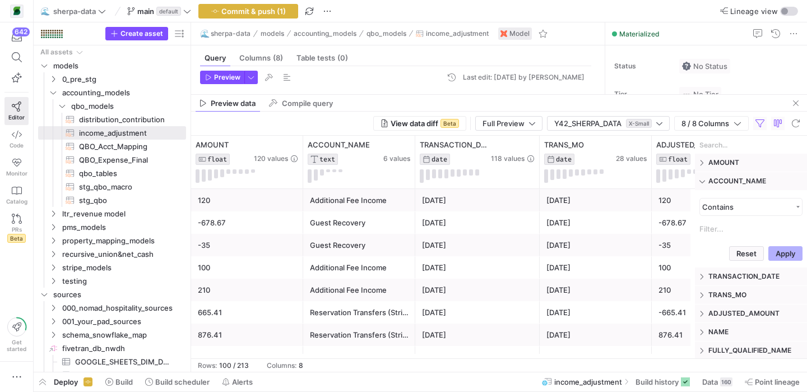
click at [726, 230] on input "Filter Value" at bounding box center [751, 228] width 103 height 17
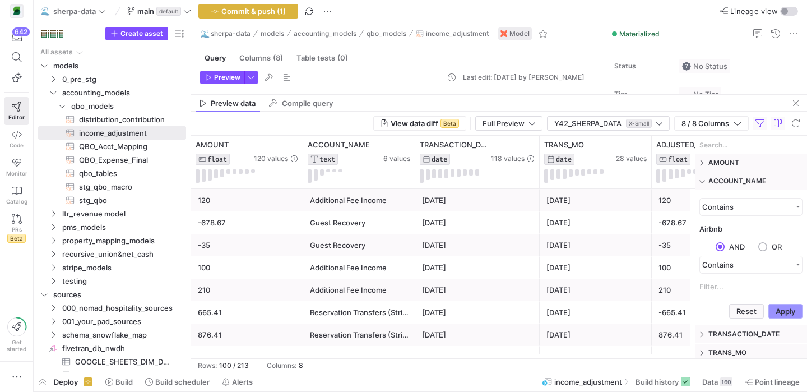
type input "Airbnb"
click at [784, 313] on button "Apply" at bounding box center [786, 311] width 34 height 15
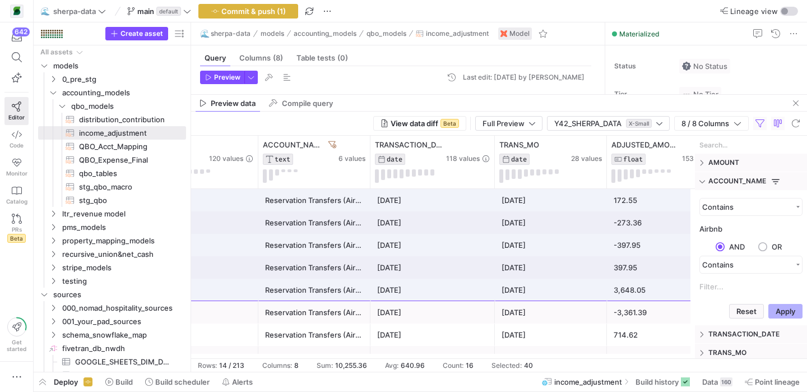
scroll to position [0, 67]
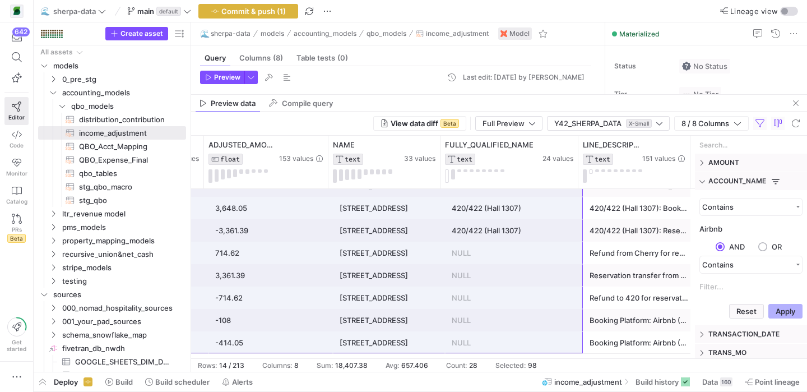
drag, startPoint x: 215, startPoint y: 197, endPoint x: 524, endPoint y: 389, distance: 364.1
click at [524, 389] on as-split "🌊 sherpa-data main default Commit & push (1) Lineage view Create asset Drag her…" at bounding box center [421, 196] width 774 height 392
click at [244, 12] on span "Commit & push (1)" at bounding box center [253, 11] width 64 height 9
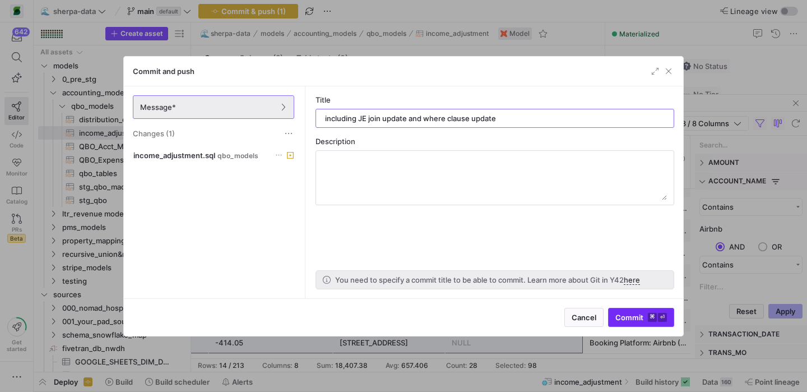
type input "including JE join update and where clause update"
click at [635, 322] on span "submit" at bounding box center [641, 317] width 65 height 18
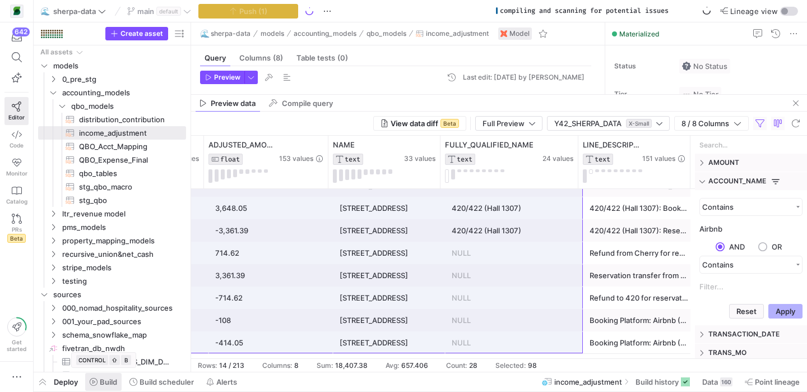
click at [105, 382] on span "Build" at bounding box center [108, 381] width 17 height 9
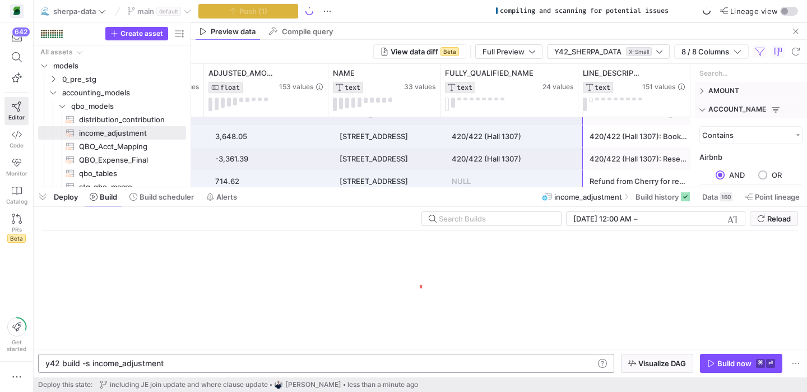
click at [177, 362] on div "y42 build -s income_adjustment" at bounding box center [319, 363] width 549 height 9
